Goal: Obtain resource: Obtain resource

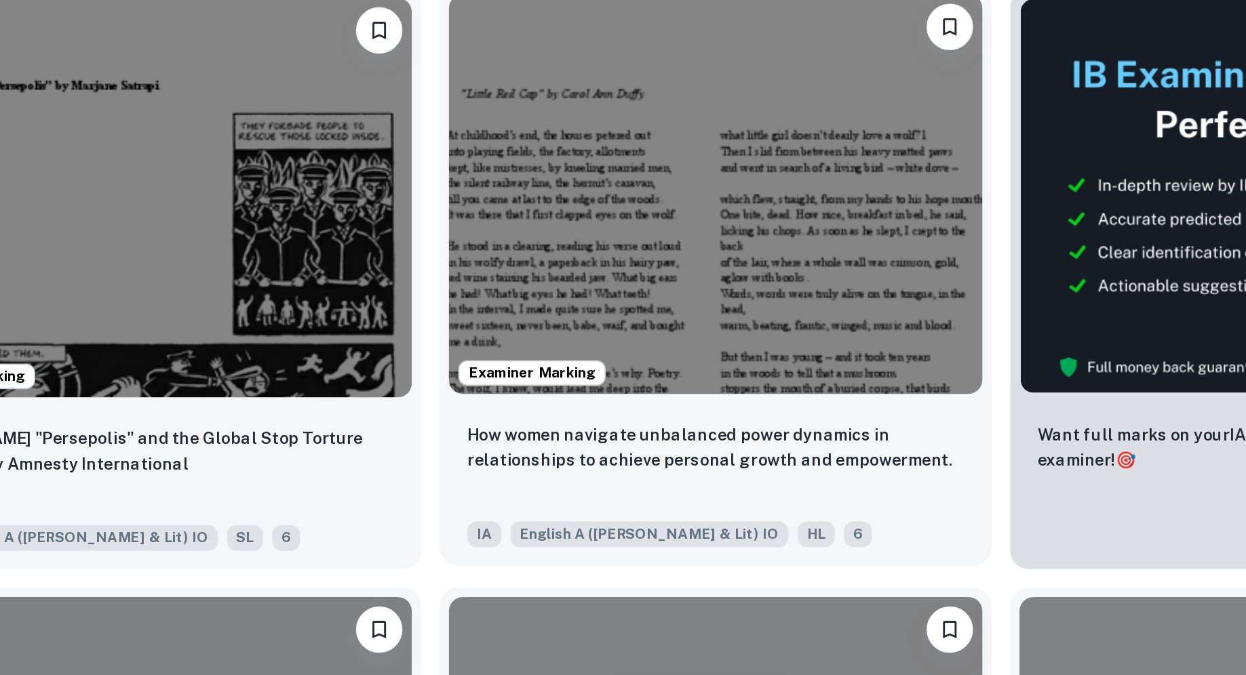
scroll to position [126, 0]
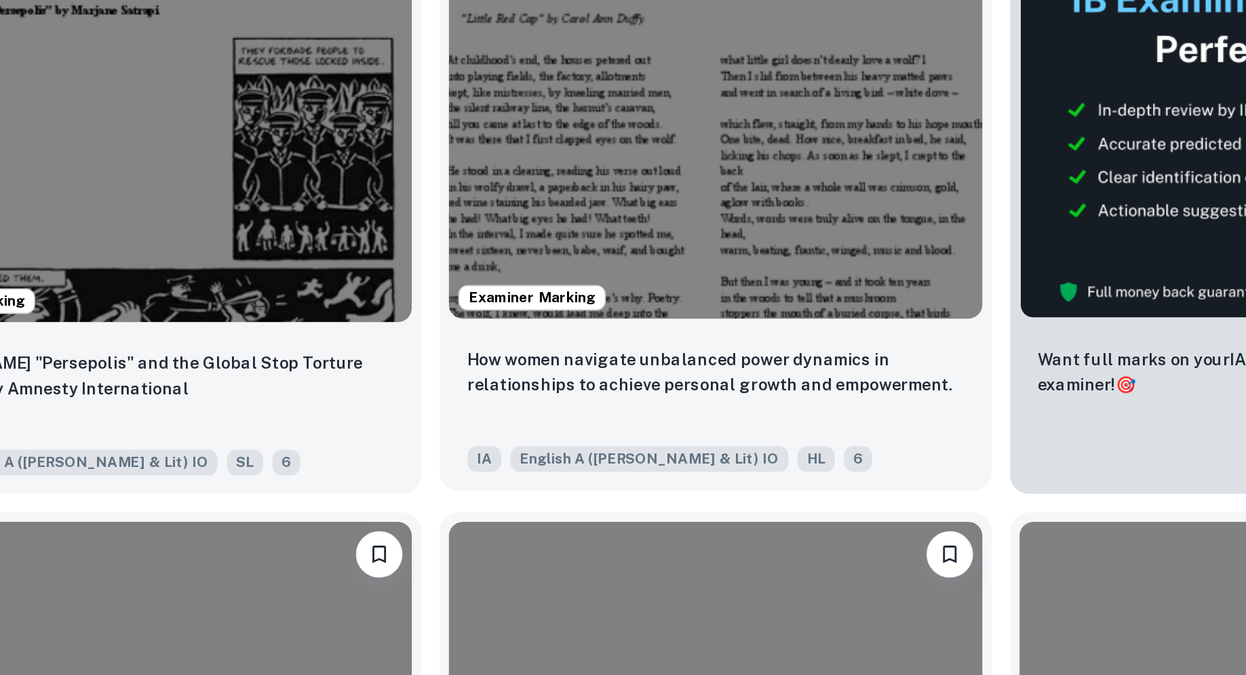
click at [713, 490] on p "How women navigate unbalanced power dynamics in relationships to achieve person…" at bounding box center [736, 498] width 290 height 30
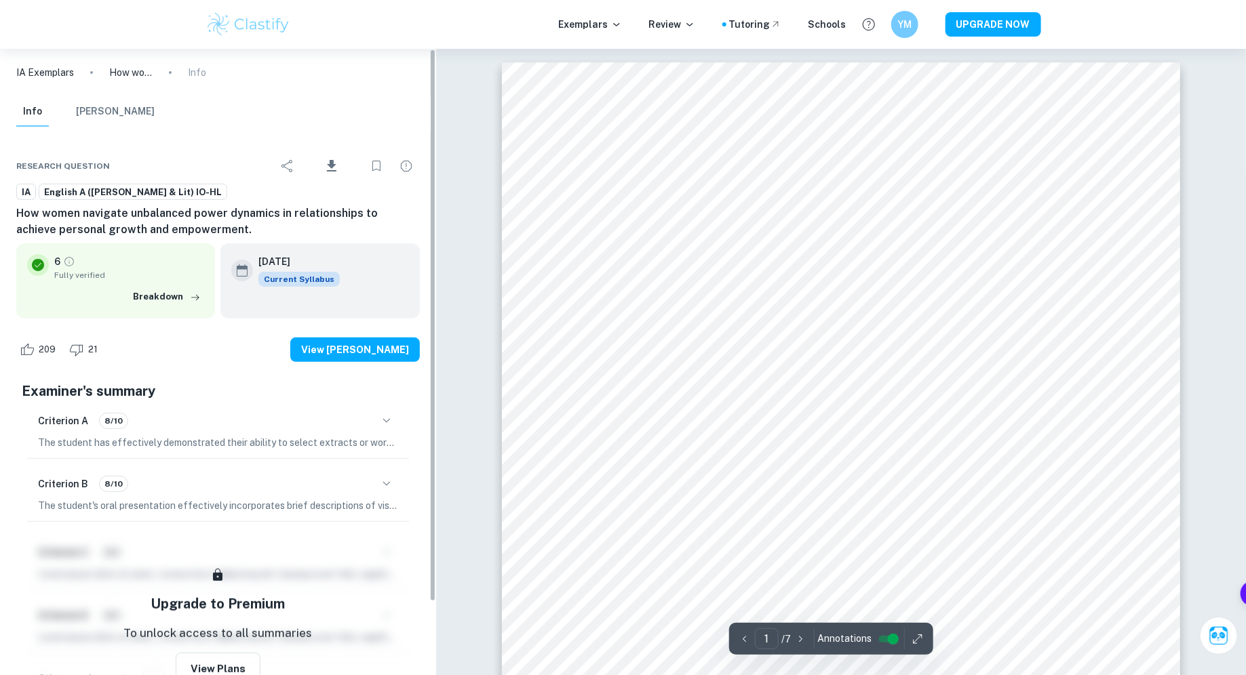
click at [159, 219] on h6 "How women navigate unbalanced power dynamics in relationships to achieve person…" at bounding box center [217, 221] width 403 height 33
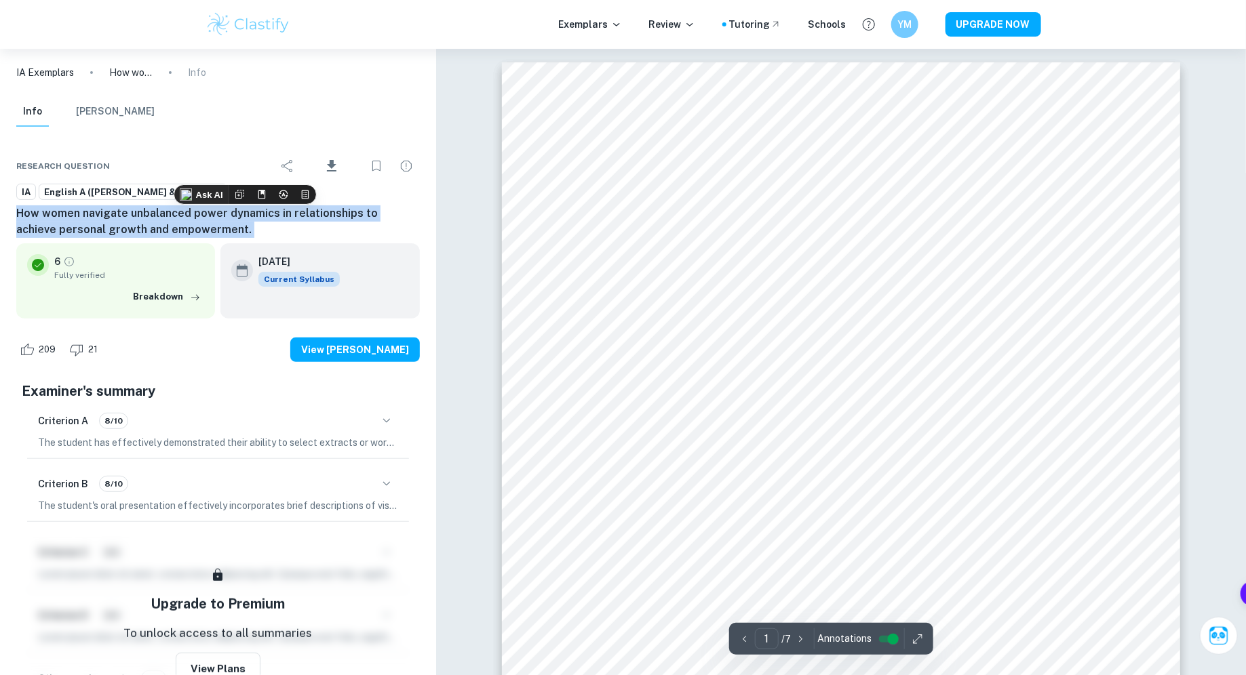
click at [159, 219] on h6 "How women navigate unbalanced power dynamics in relationships to achieve person…" at bounding box center [217, 221] width 403 height 33
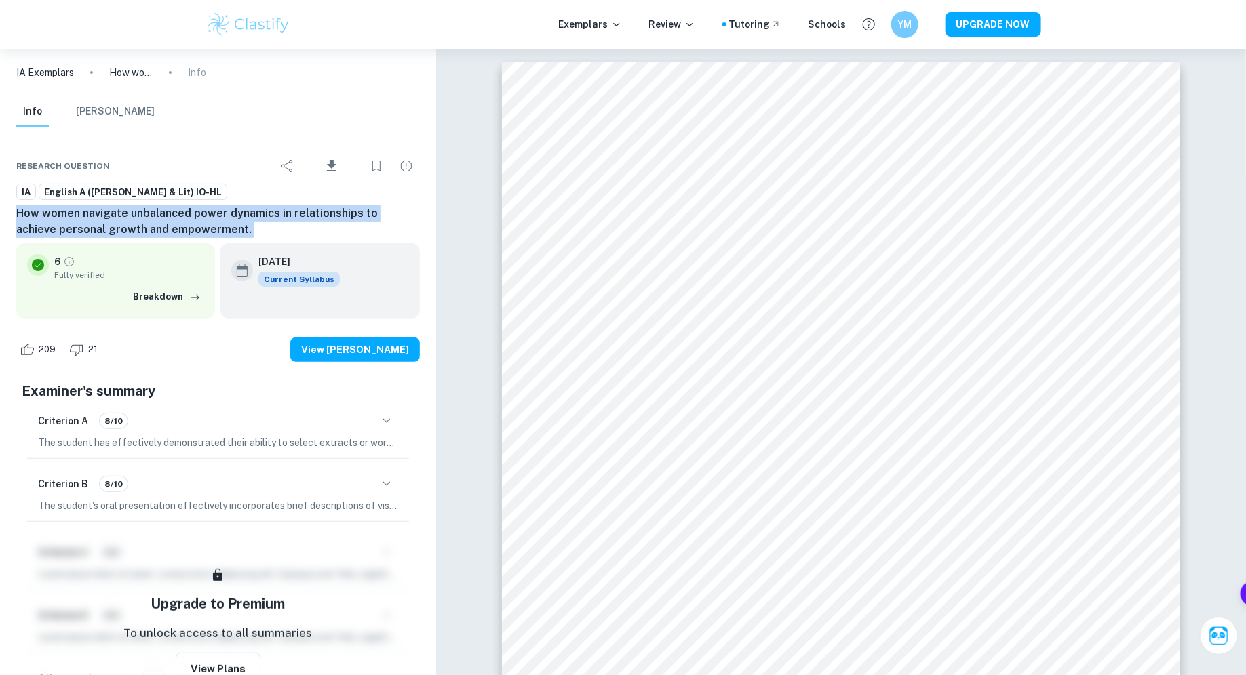
copy div "How women navigate unbalanced power dynamics in relationships to achieve person…"
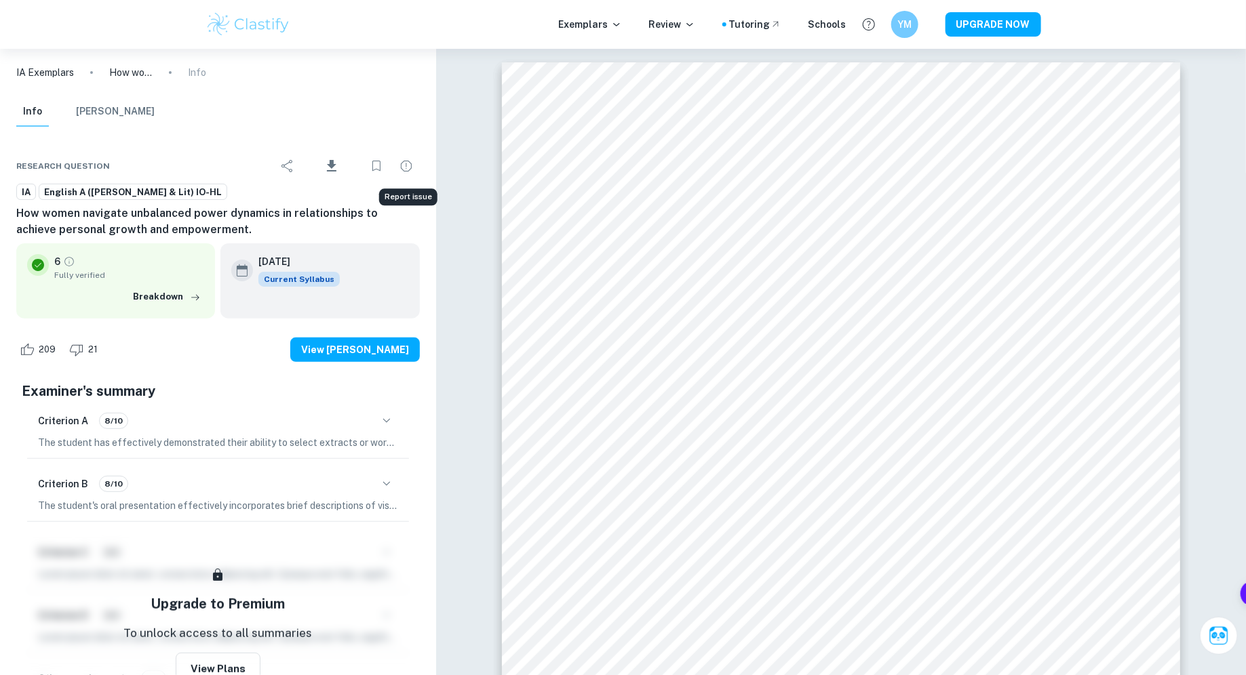
click at [410, 196] on div "Report issue" at bounding box center [408, 197] width 58 height 17
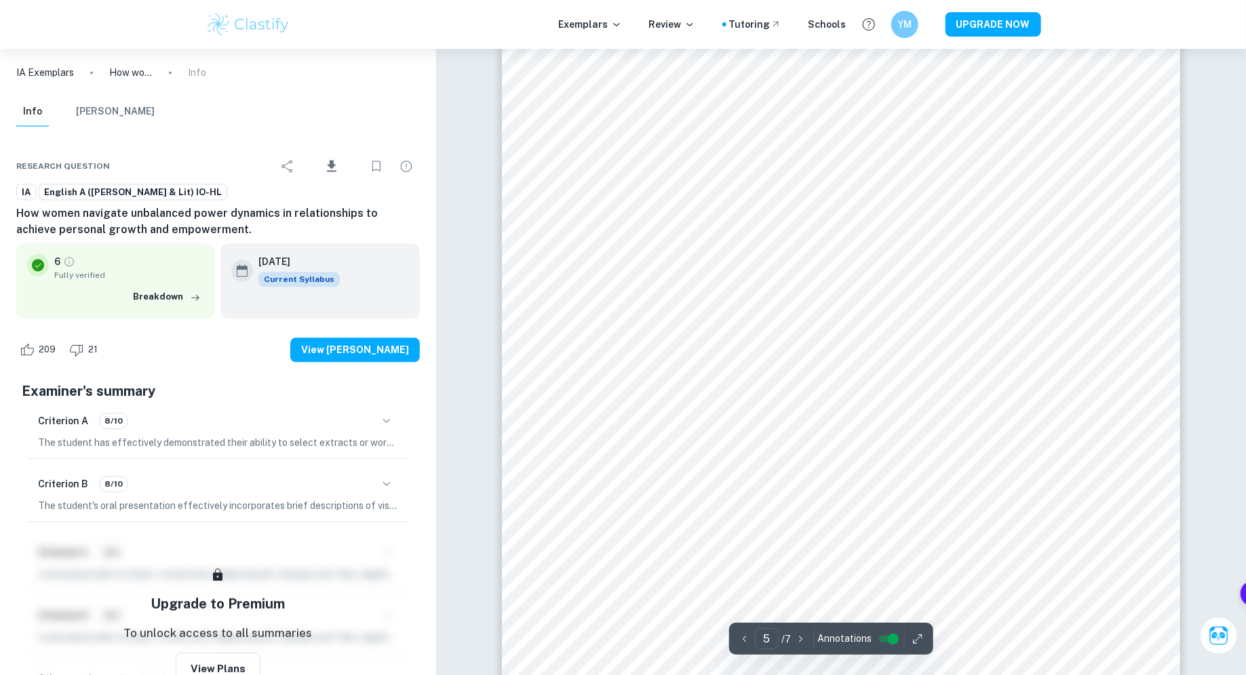
scroll to position [3903, 0]
type input "7"
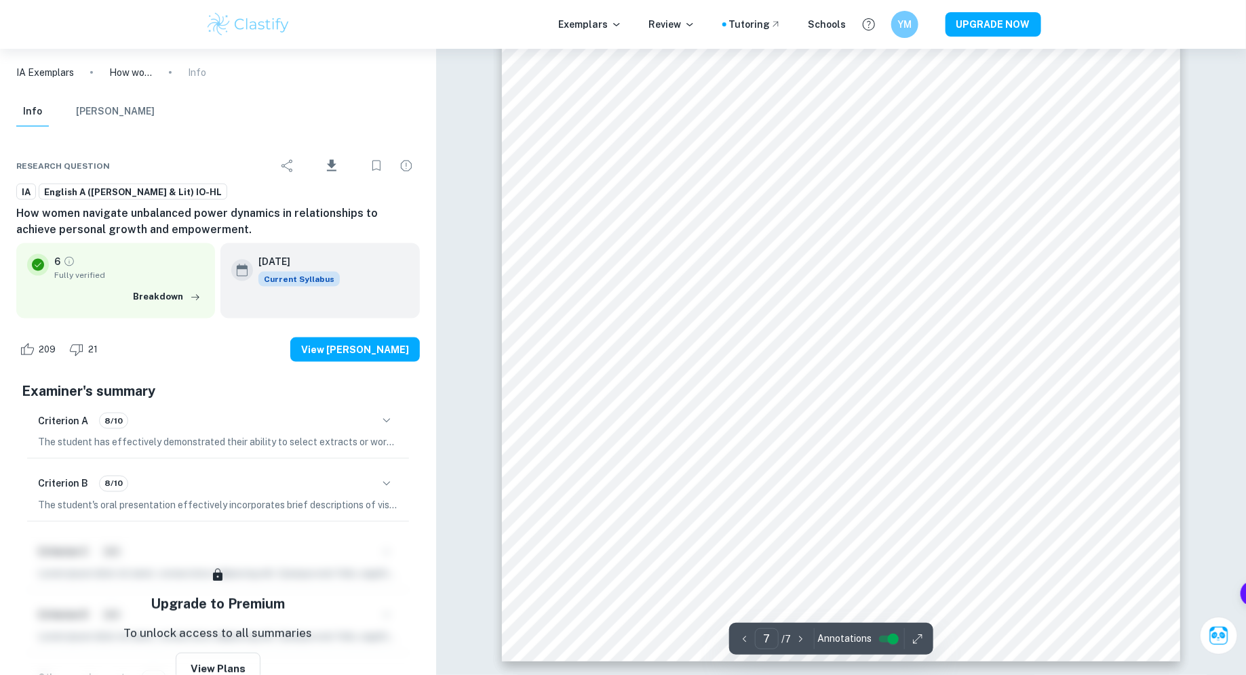
click at [182, 216] on h6 "How women navigate unbalanced power dynamics in relationships to achieve person…" at bounding box center [217, 221] width 403 height 33
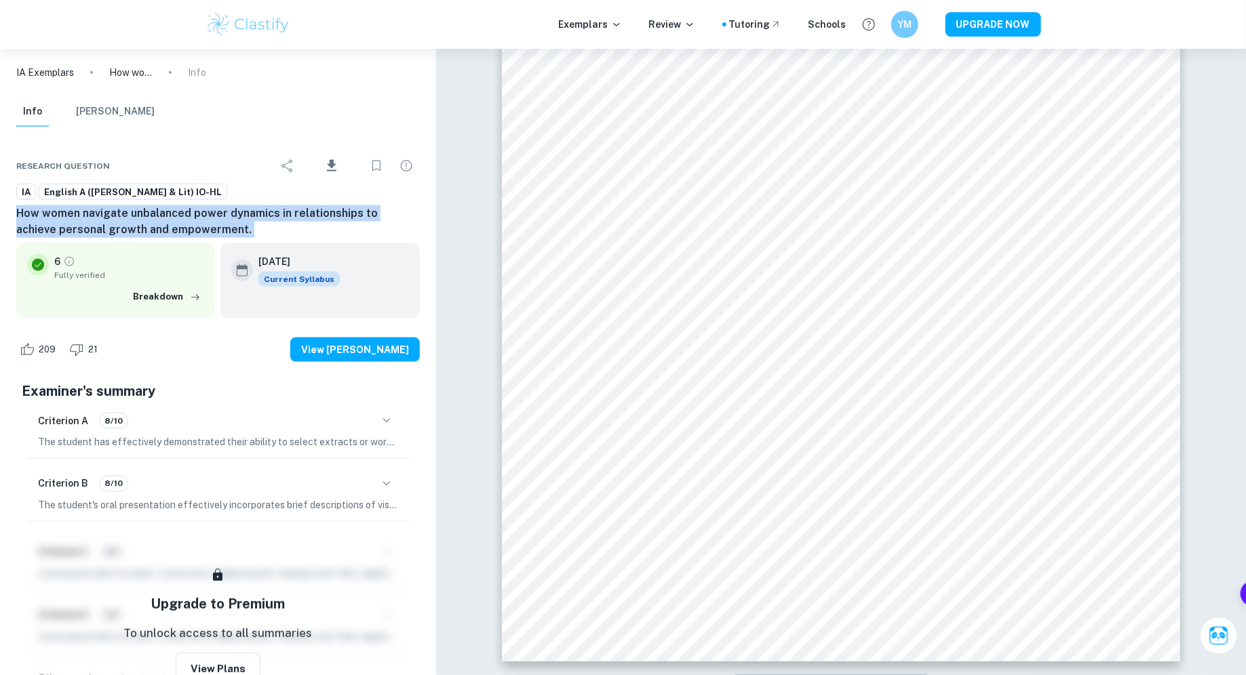
click at [182, 216] on h6 "How women navigate unbalanced power dynamics in relationships to achieve person…" at bounding box center [217, 221] width 403 height 33
copy div "How women navigate unbalanced power dynamics in relationships to achieve person…"
